Goal: Task Accomplishment & Management: Manage account settings

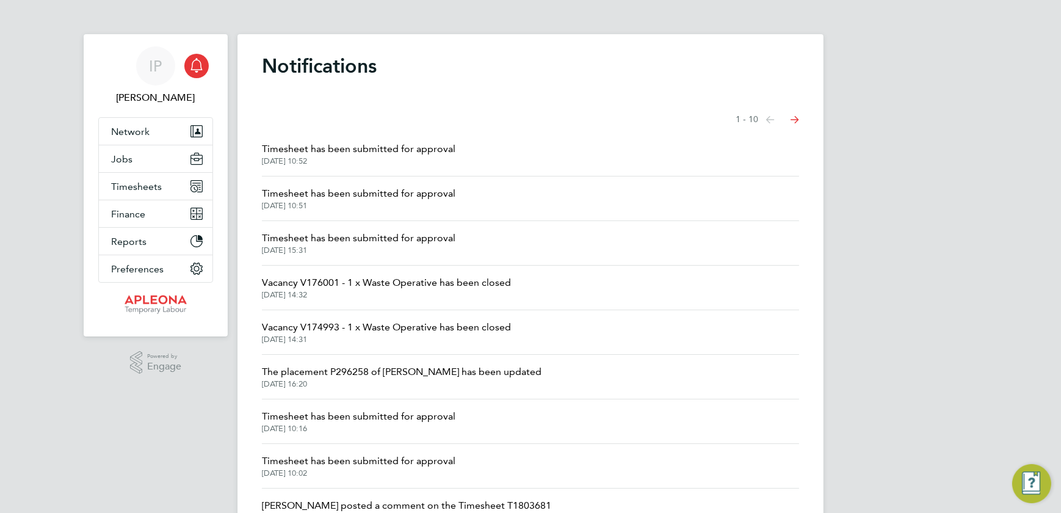
click at [202, 68] on icon "Main navigation" at bounding box center [197, 64] width 12 height 12
click at [775, 118] on icon "Select page of notifications list" at bounding box center [770, 119] width 9 height 7
click at [768, 118] on icon "Select page of notifications list" at bounding box center [770, 119] width 9 height 7
click at [137, 190] on span "Timesheets" at bounding box center [136, 187] width 51 height 12
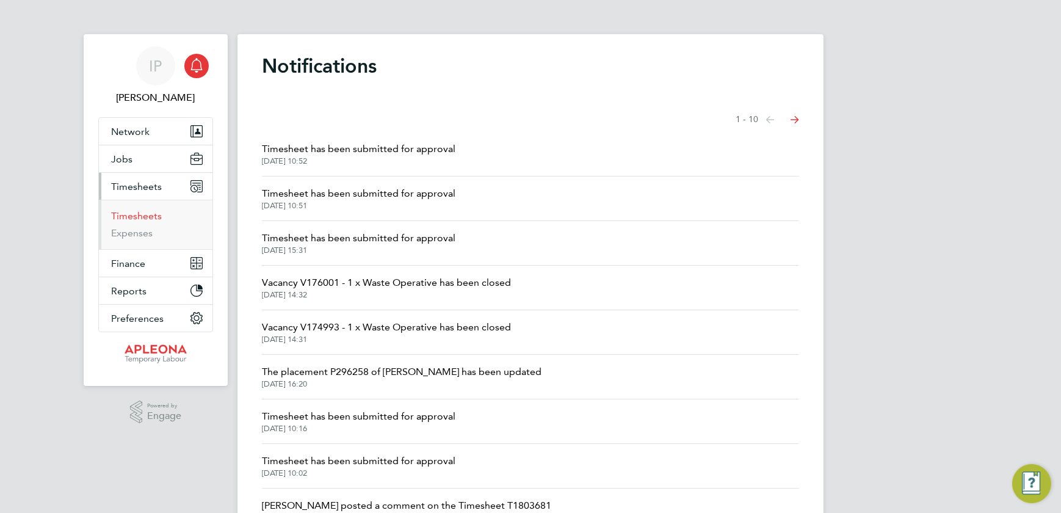
click at [133, 217] on link "Timesheets" at bounding box center [136, 216] width 51 height 12
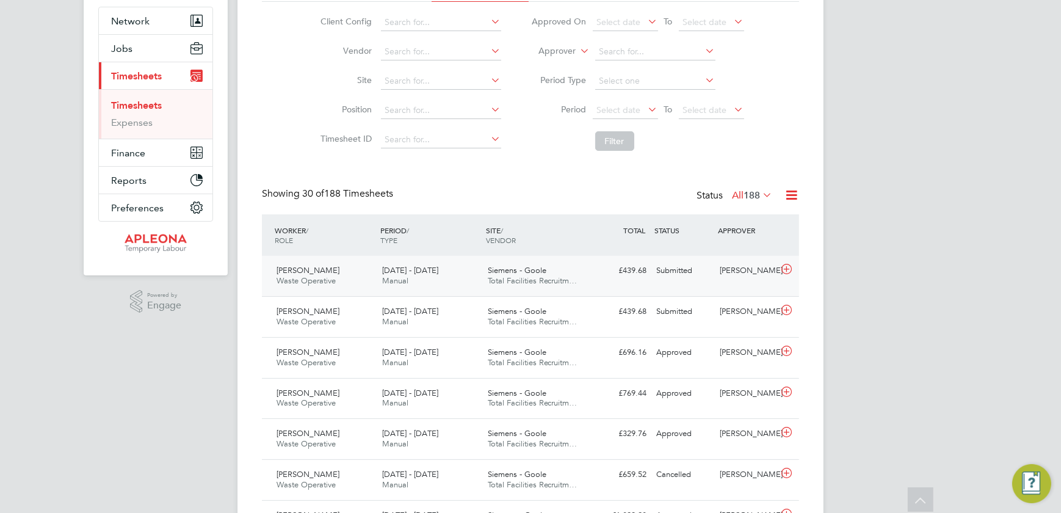
click at [319, 272] on span "[PERSON_NAME]" at bounding box center [308, 270] width 63 height 10
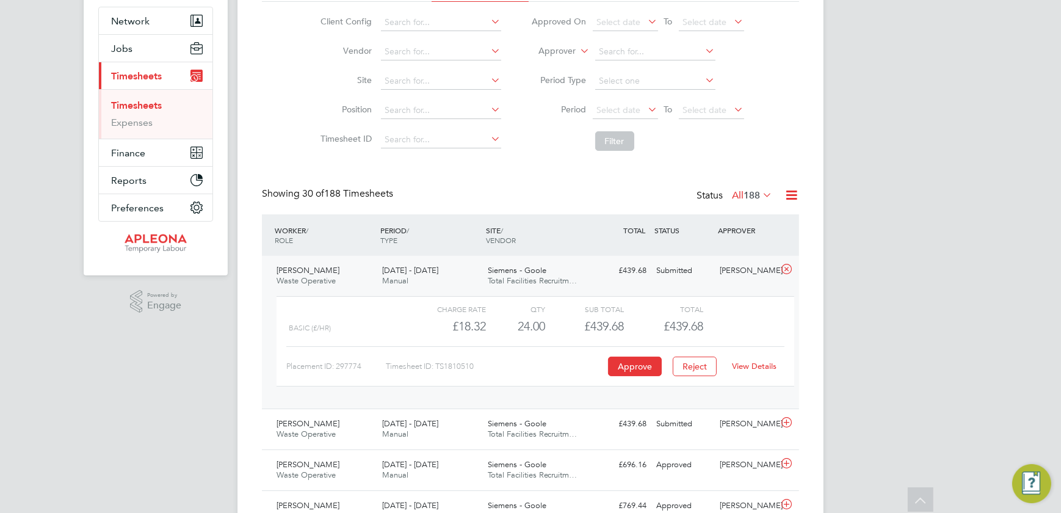
click at [756, 366] on link "View Details" at bounding box center [755, 366] width 45 height 10
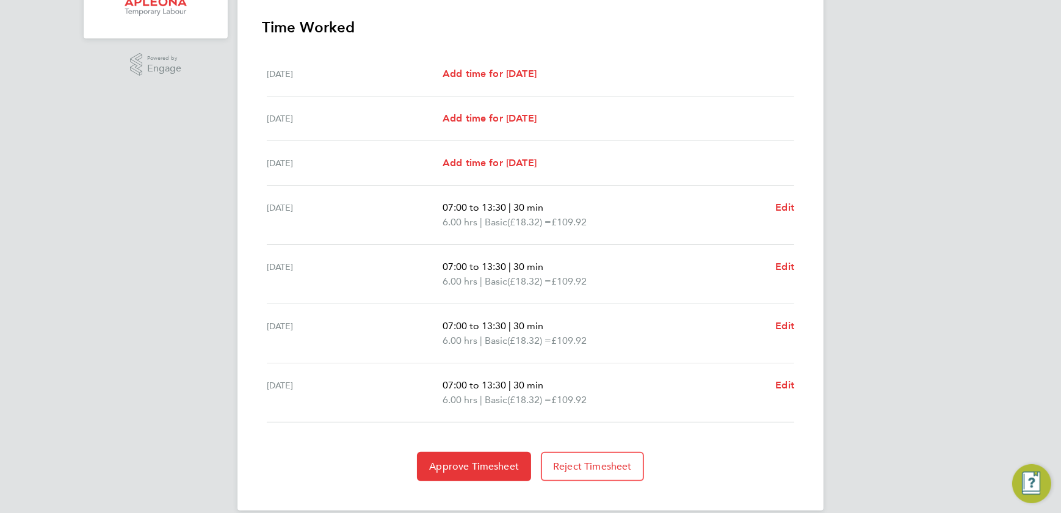
scroll to position [364, 0]
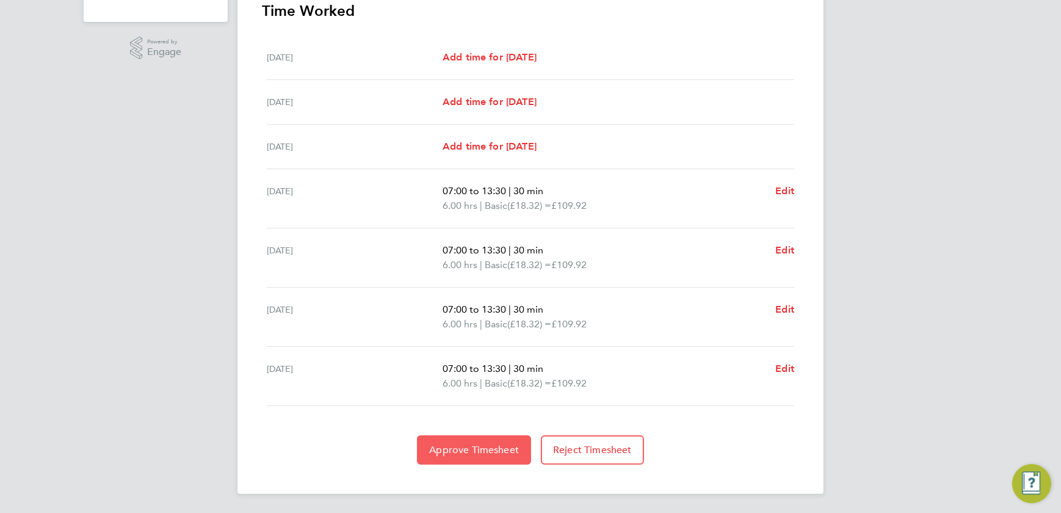
click at [480, 454] on span "Approve Timesheet" at bounding box center [474, 450] width 90 height 12
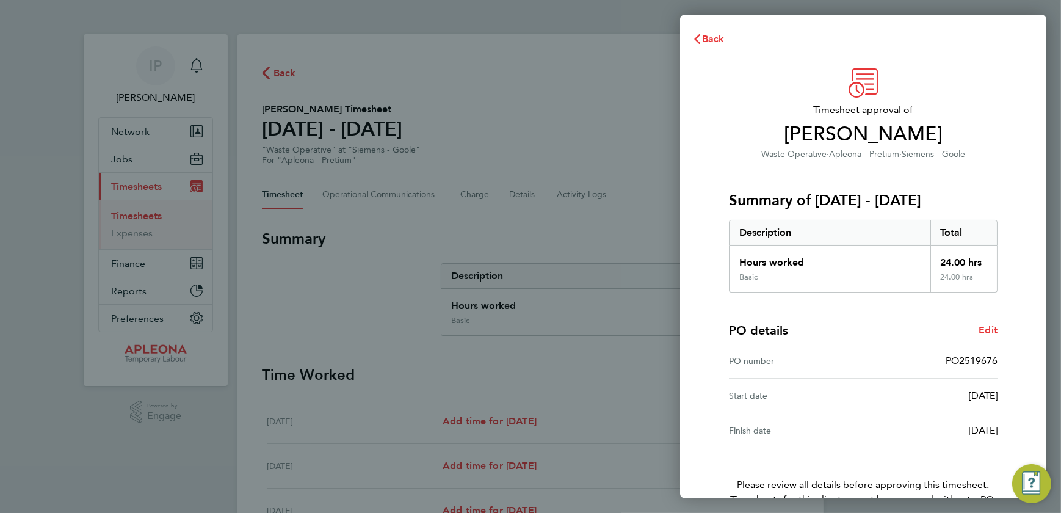
scroll to position [71, 0]
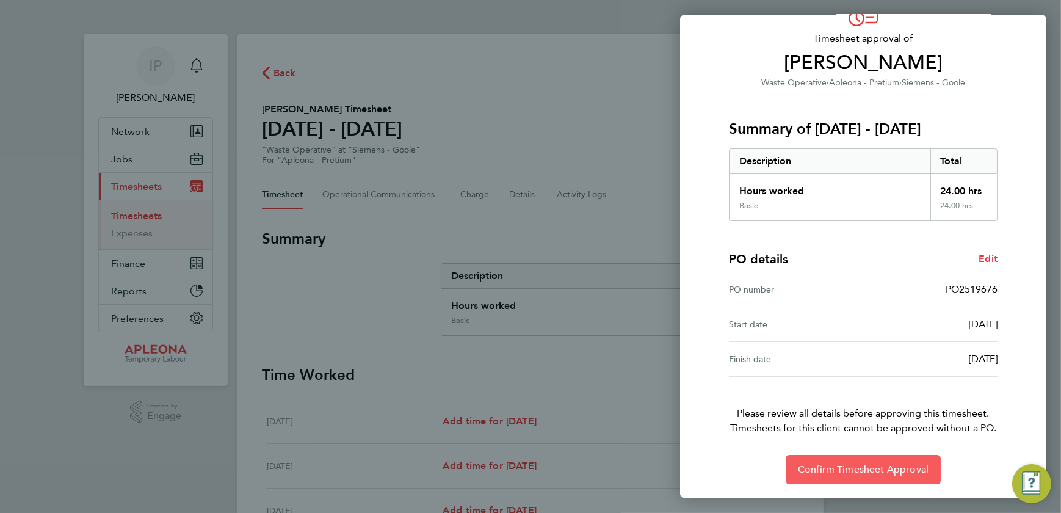
click at [855, 470] on span "Confirm Timesheet Approval" at bounding box center [863, 469] width 131 height 12
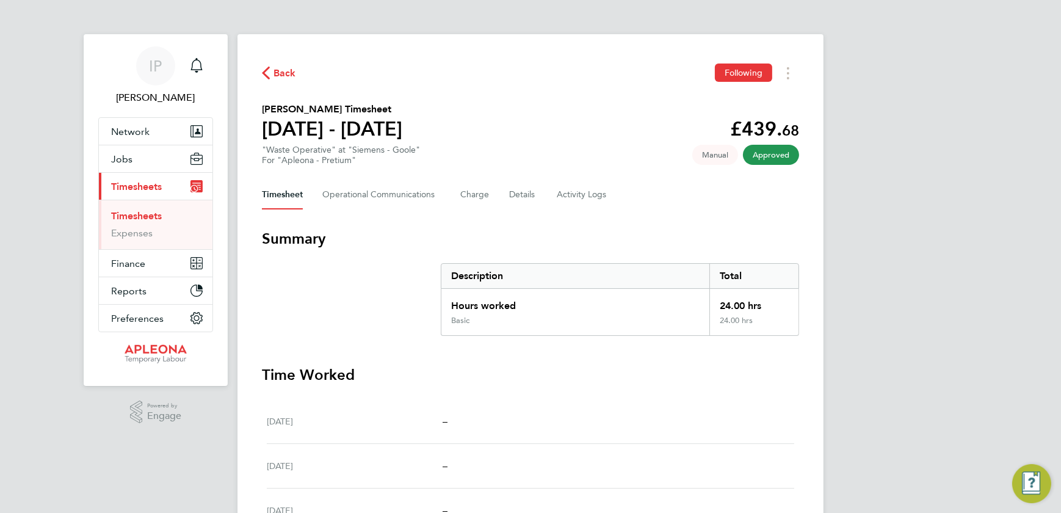
click at [281, 75] on span "Back" at bounding box center [285, 73] width 23 height 15
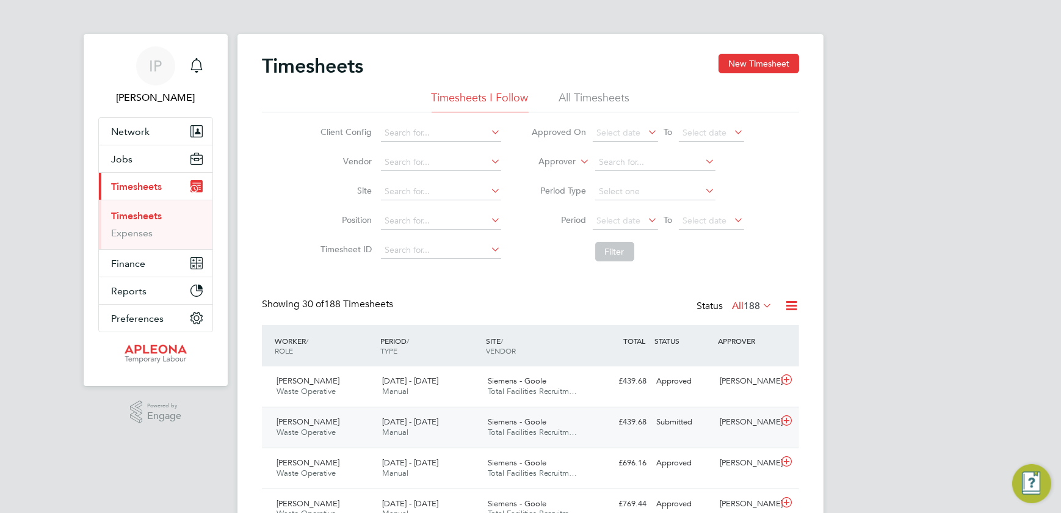
click at [319, 423] on span "[PERSON_NAME]" at bounding box center [308, 421] width 63 height 10
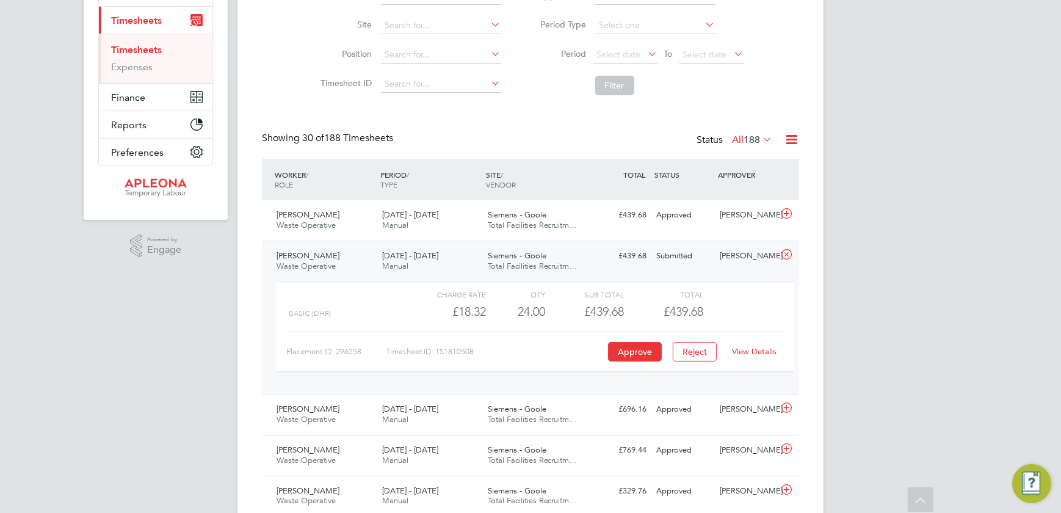
click at [750, 354] on link "View Details" at bounding box center [755, 351] width 45 height 10
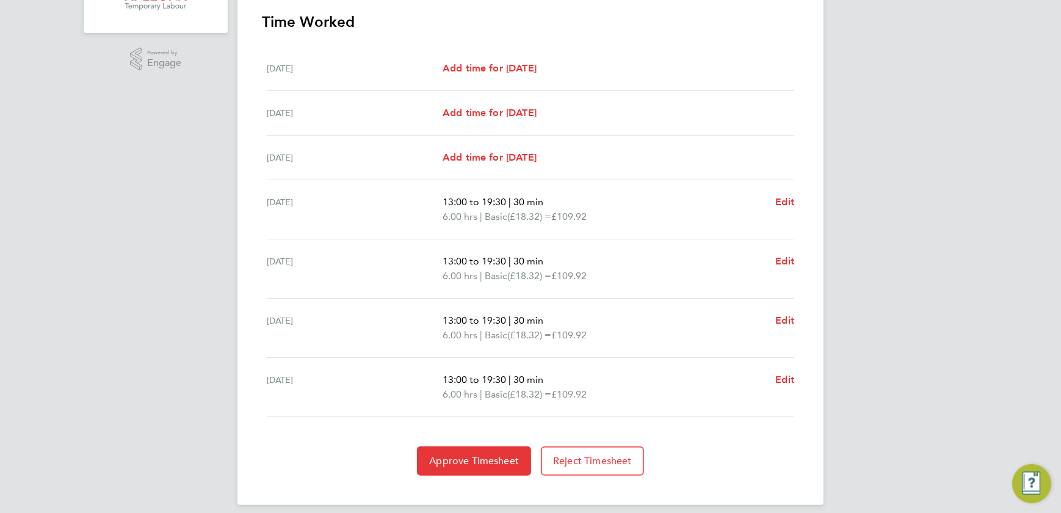
scroll to position [364, 0]
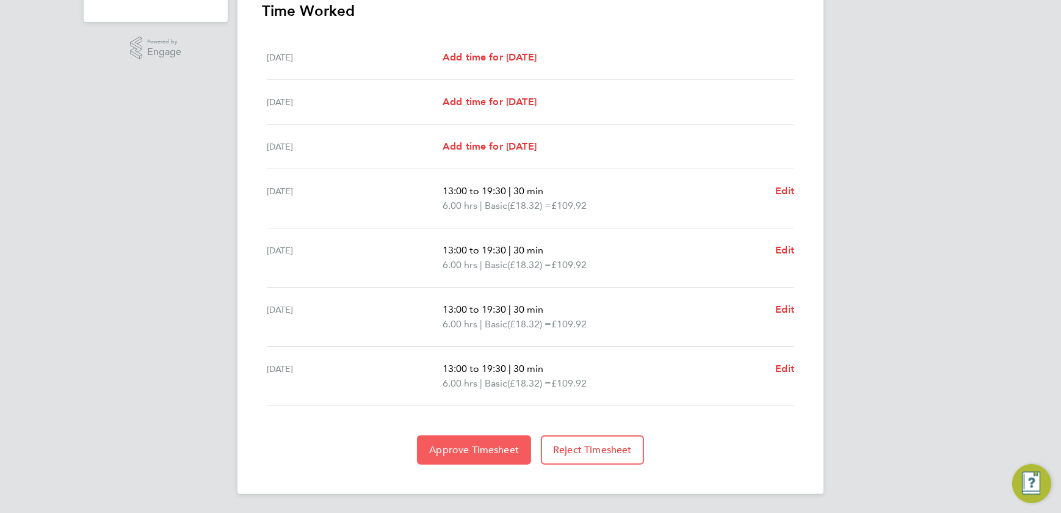
click at [476, 452] on span "Approve Timesheet" at bounding box center [474, 450] width 90 height 12
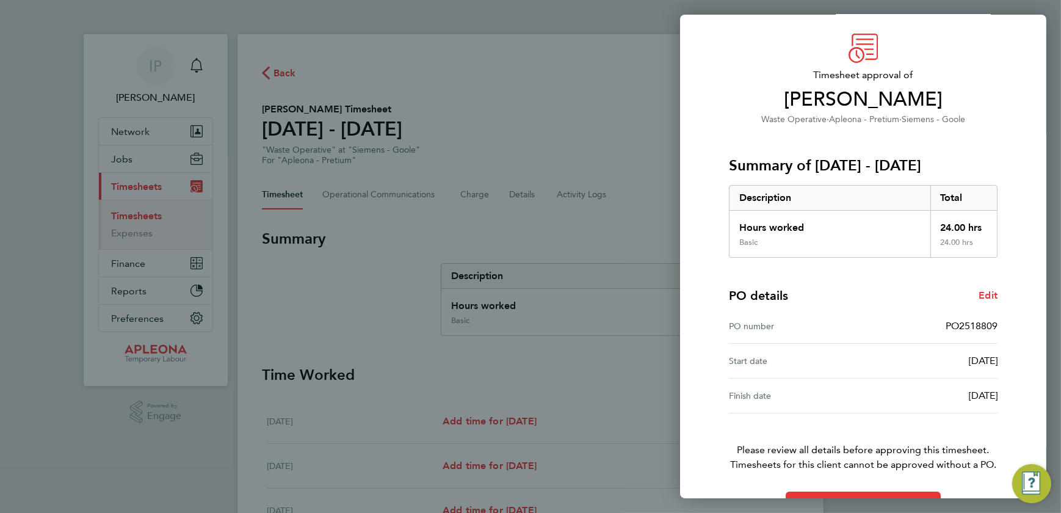
scroll to position [71, 0]
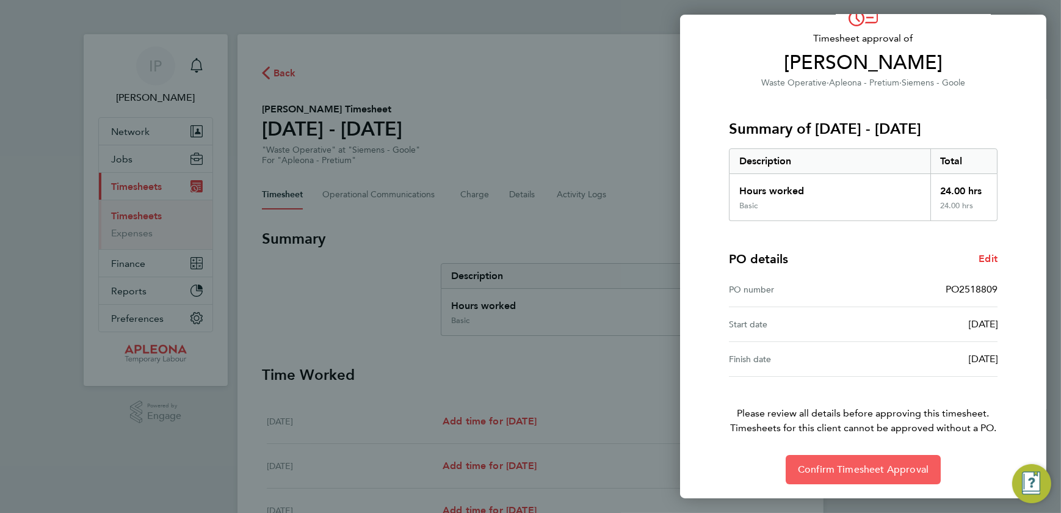
click at [849, 470] on span "Confirm Timesheet Approval" at bounding box center [863, 469] width 131 height 12
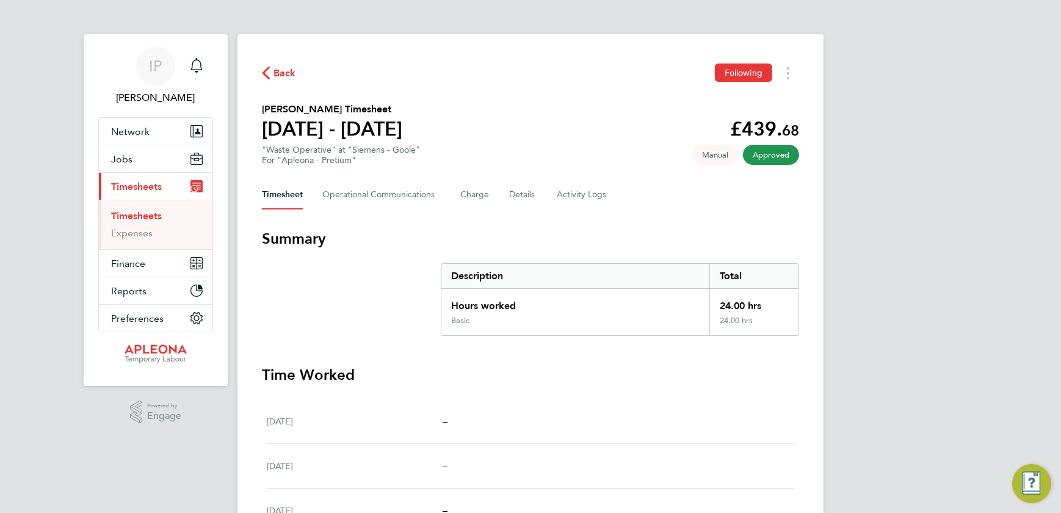
click at [278, 69] on span "Back" at bounding box center [285, 73] width 23 height 15
